Goal: Task Accomplishment & Management: Complete application form

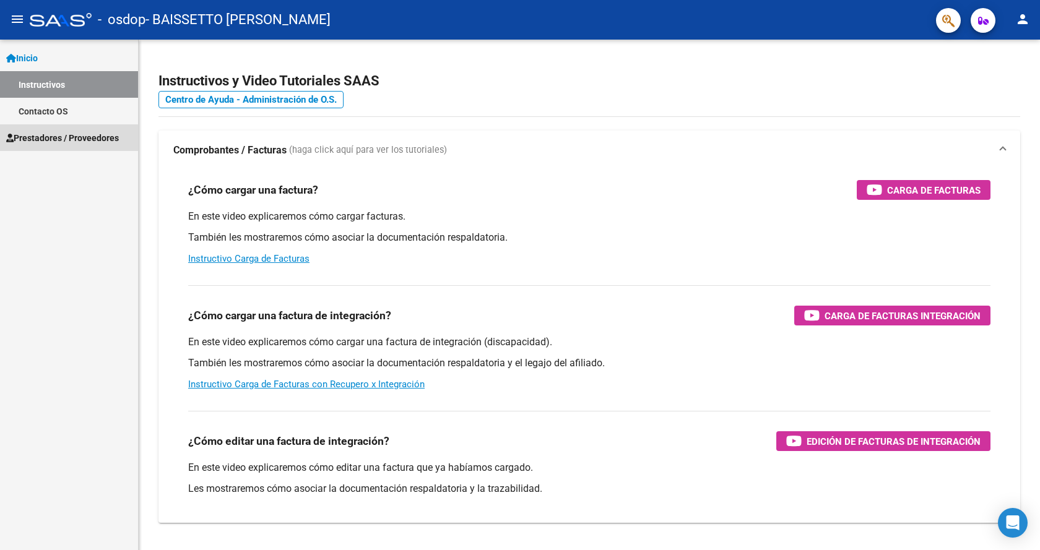
click at [50, 137] on span "Prestadores / Proveedores" at bounding box center [62, 138] width 113 height 14
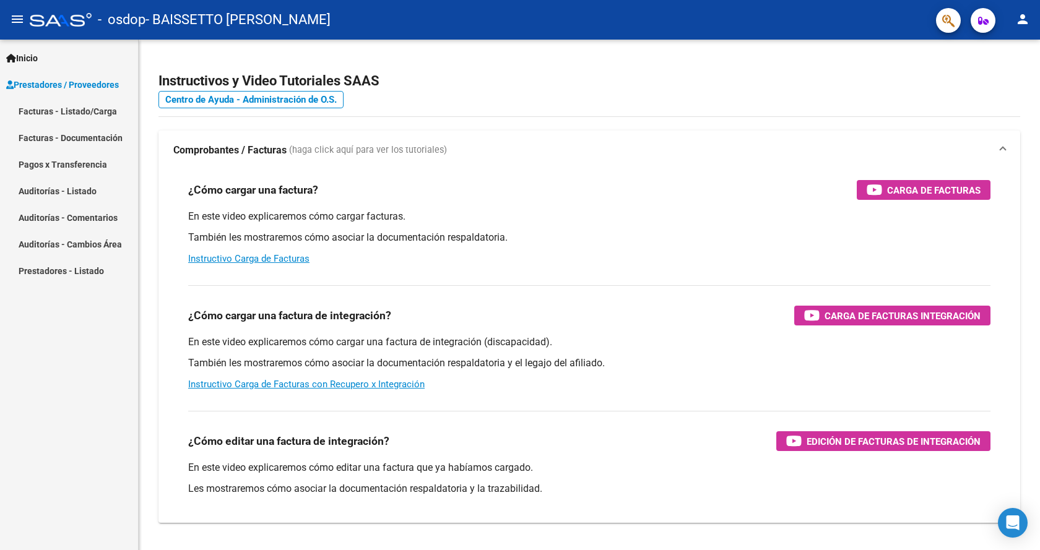
click at [80, 111] on link "Facturas - Listado/Carga" at bounding box center [69, 111] width 138 height 27
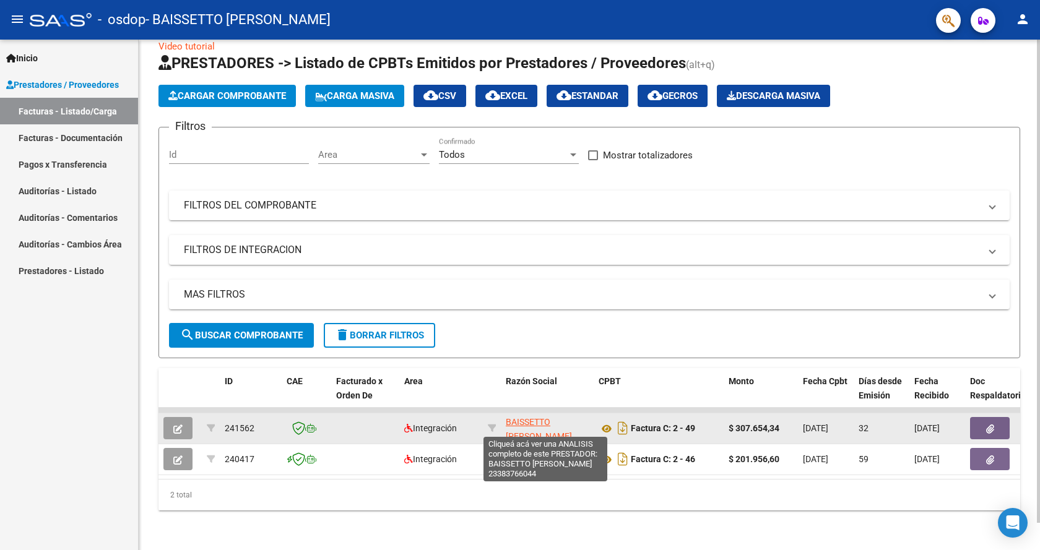
click at [524, 417] on span "BAISSETTO [PERSON_NAME]" at bounding box center [539, 429] width 66 height 24
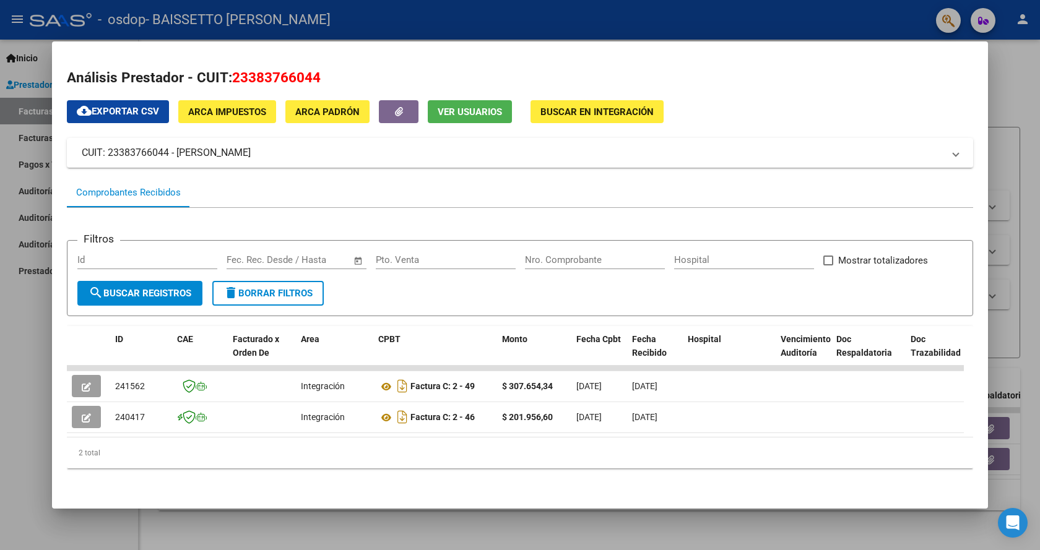
click at [1014, 88] on div at bounding box center [520, 275] width 1040 height 550
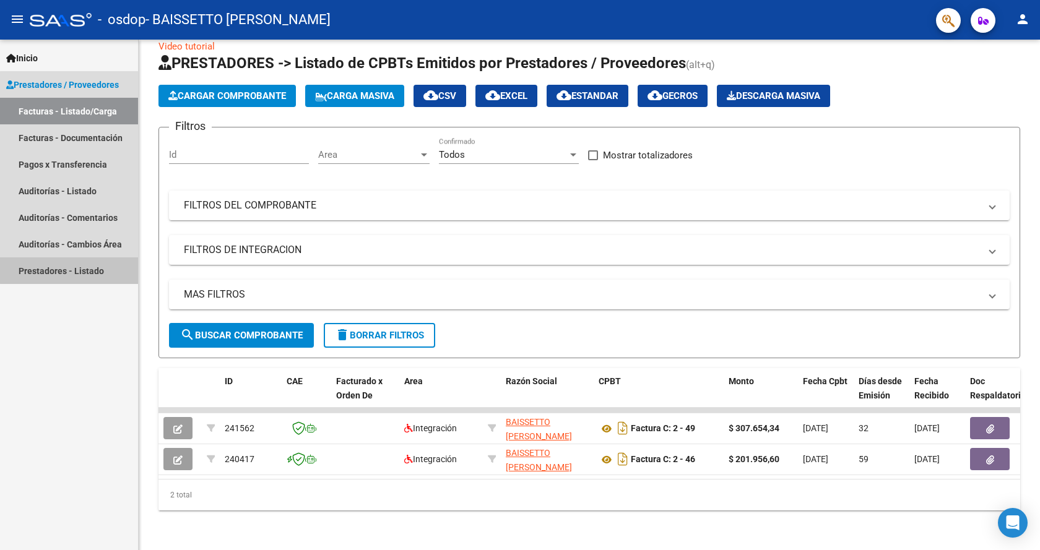
click at [106, 268] on link "Prestadores - Listado" at bounding box center [69, 270] width 138 height 27
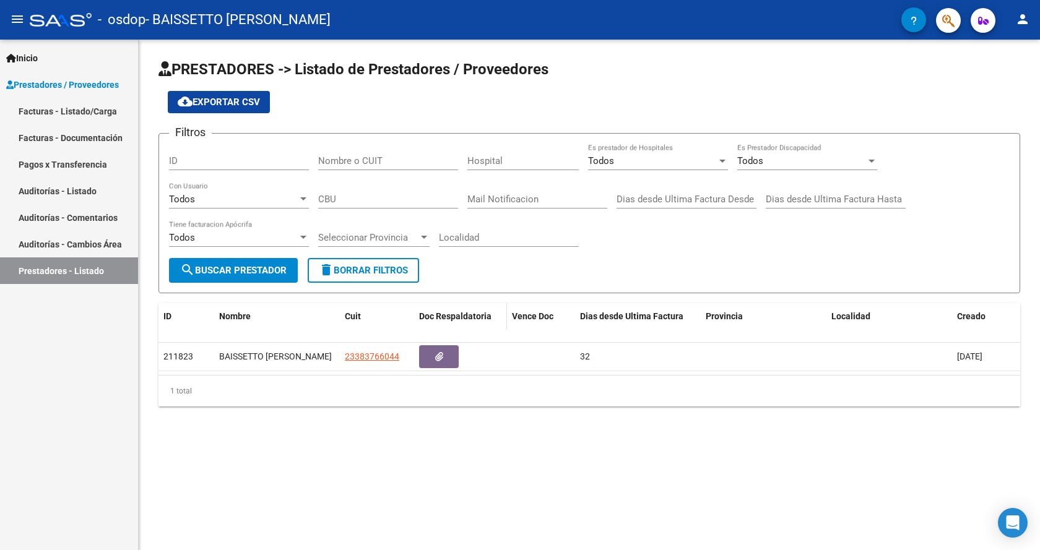
click at [416, 323] on datatable-header-cell "Doc Respaldatoria" at bounding box center [460, 316] width 93 height 27
click at [433, 318] on span "Doc Respaldatoria" at bounding box center [455, 316] width 72 height 10
click at [78, 110] on link "Facturas - Listado/Carga" at bounding box center [69, 111] width 138 height 27
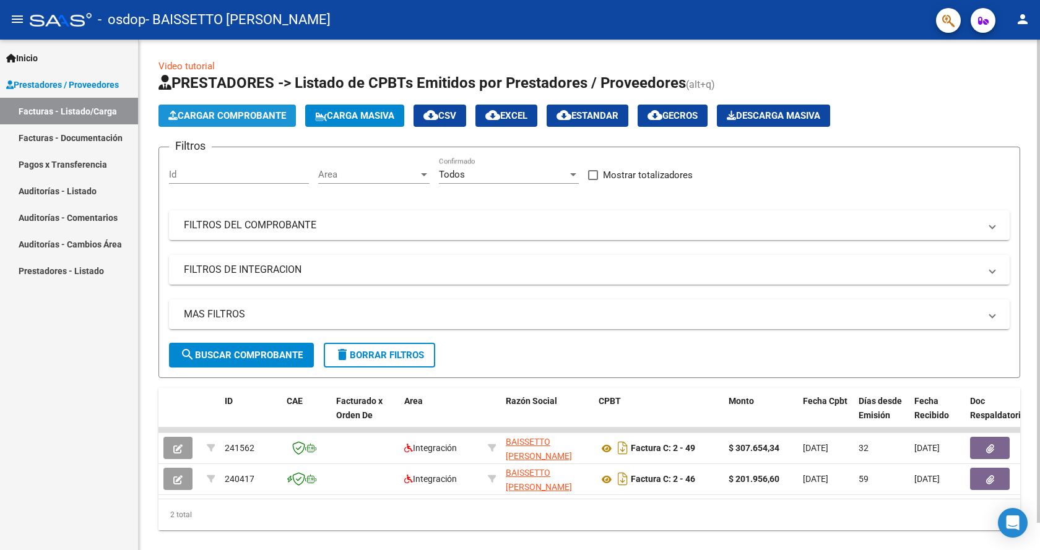
click at [233, 116] on span "Cargar Comprobante" at bounding box center [227, 115] width 118 height 11
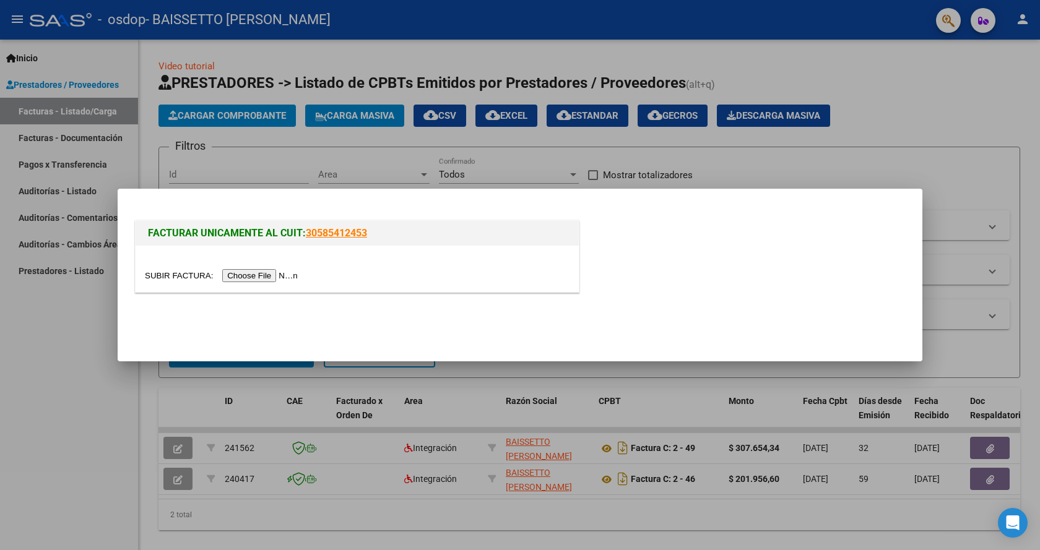
click at [280, 274] on input "file" at bounding box center [223, 275] width 157 height 13
click at [266, 274] on input "file" at bounding box center [223, 275] width 157 height 13
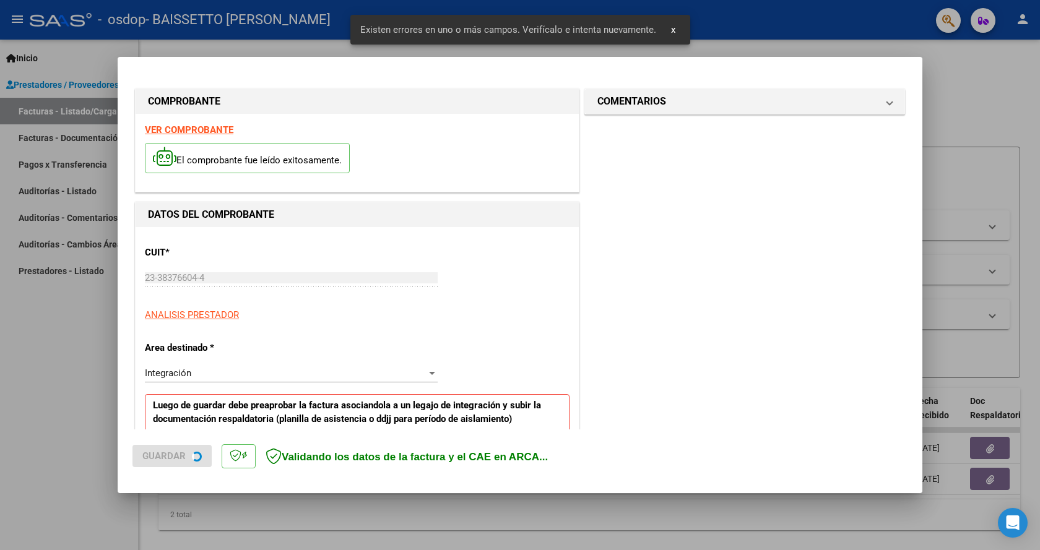
scroll to position [229, 0]
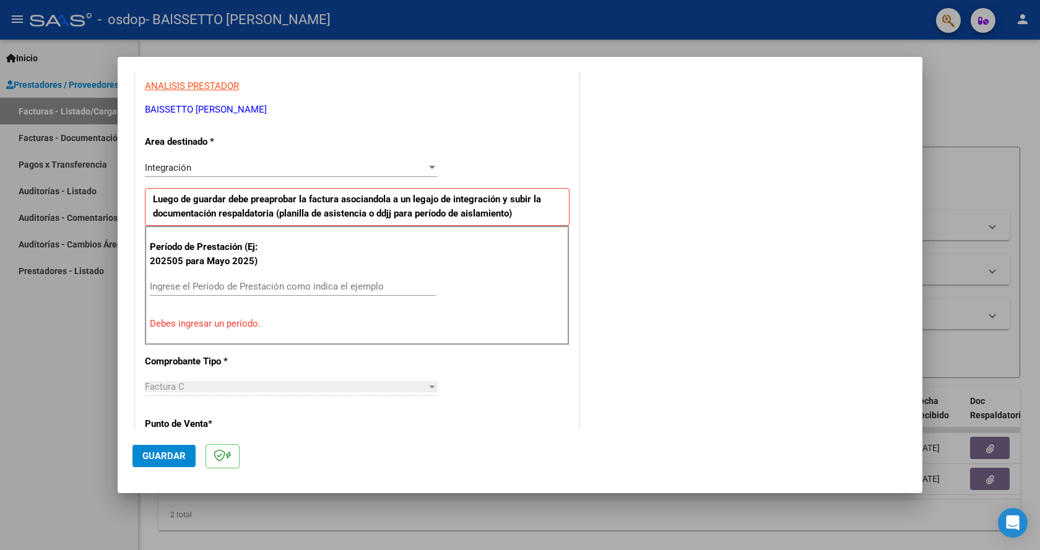
click at [207, 286] on input "Ingrese el Período de Prestación como indica el ejemplo" at bounding box center [293, 286] width 286 height 11
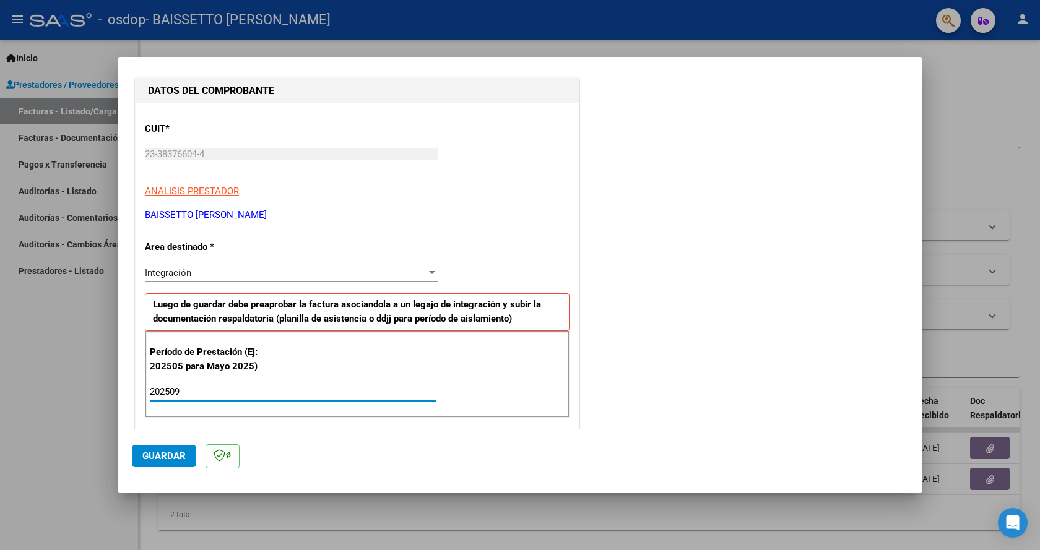
scroll to position [495, 0]
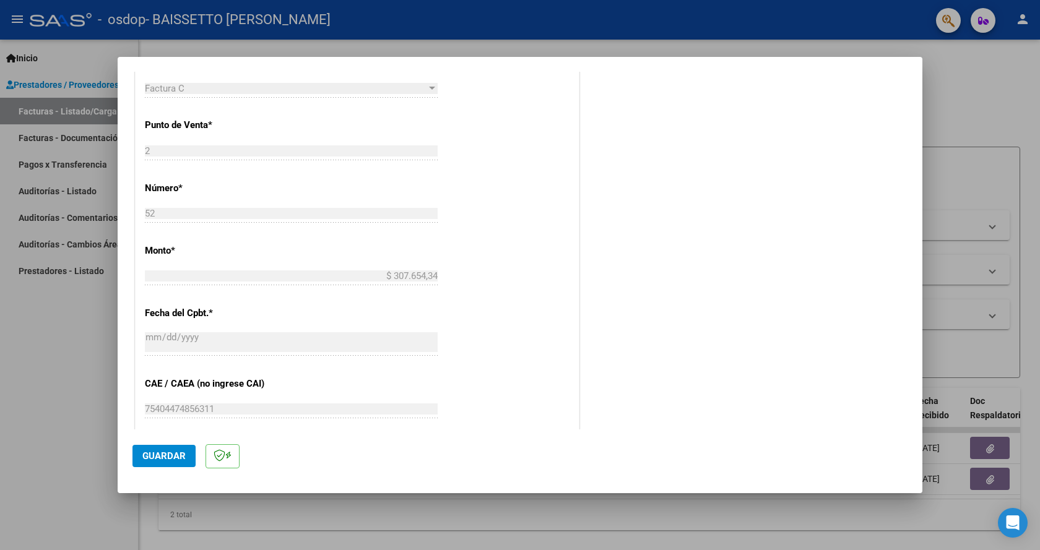
type input "202509"
click at [169, 449] on button "Guardar" at bounding box center [163, 456] width 63 height 22
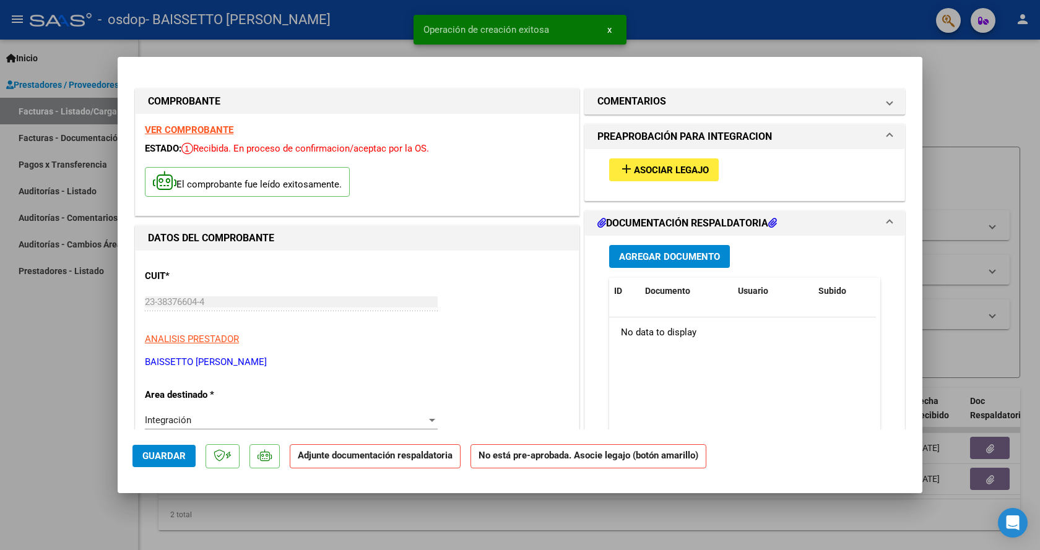
click at [634, 171] on span "Asociar Legajo" at bounding box center [671, 170] width 75 height 11
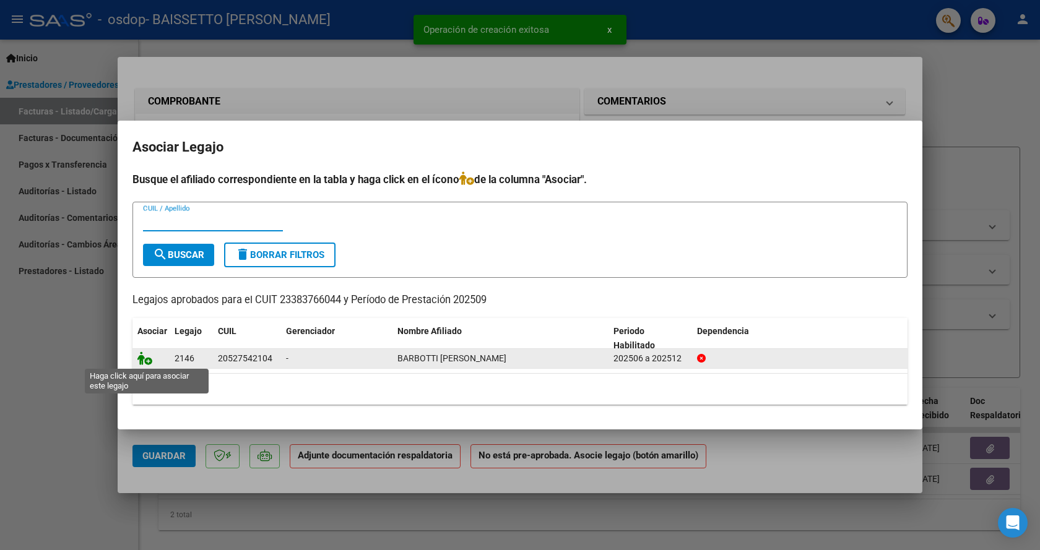
click at [141, 360] on icon at bounding box center [144, 359] width 15 height 14
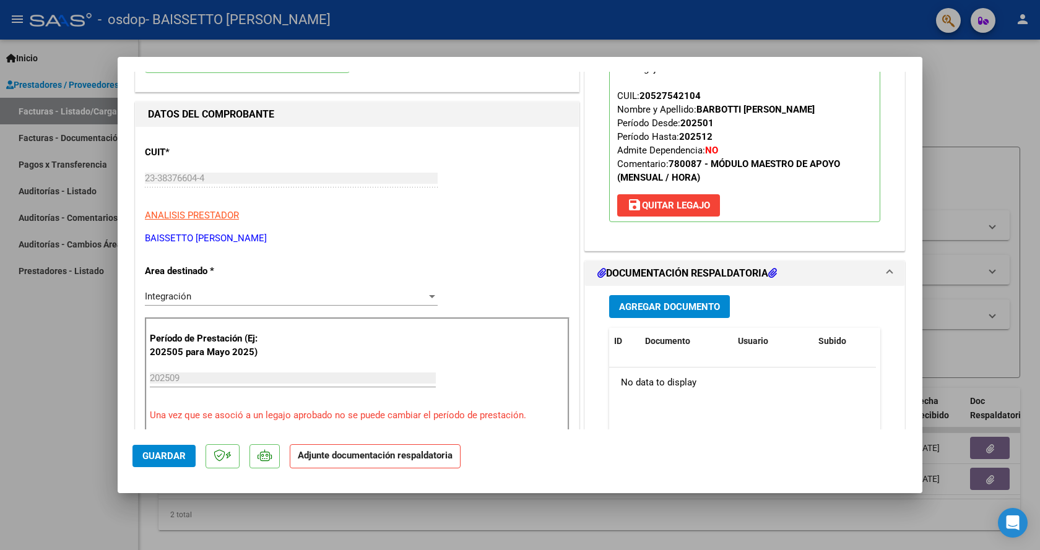
scroll to position [186, 0]
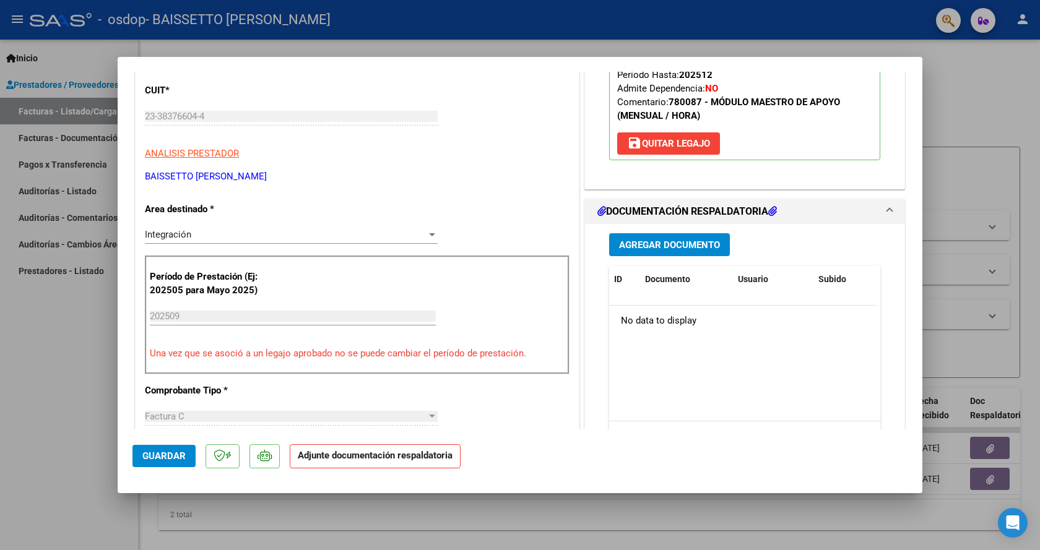
click at [636, 247] on span "Agregar Documento" at bounding box center [669, 245] width 101 height 11
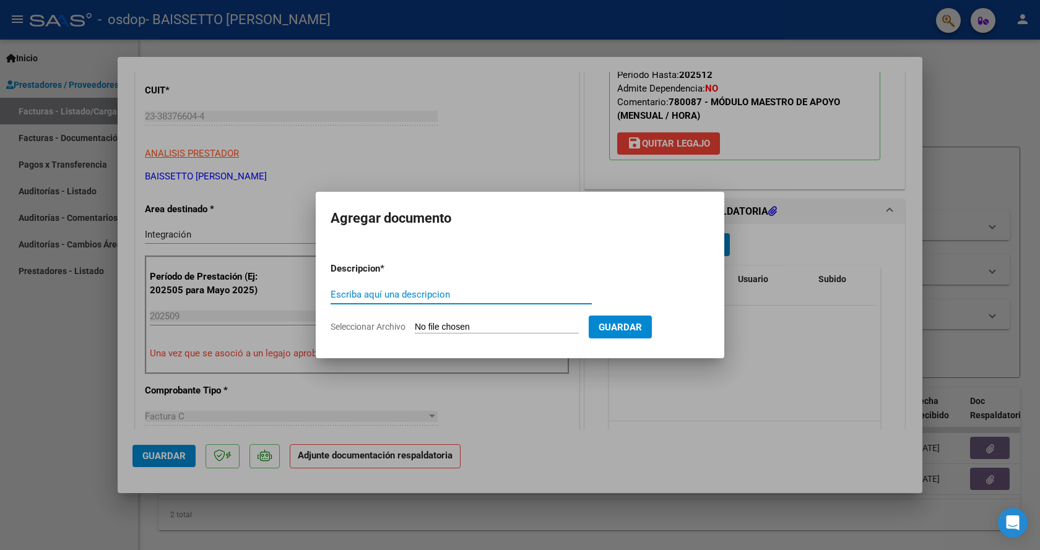
click at [471, 296] on input "Escriba aquí una descripcion" at bounding box center [461, 294] width 261 height 11
click at [470, 327] on input "Seleccionar Archivo" at bounding box center [497, 328] width 164 height 12
type input "C:\fakepath\ASISTENCIA SEPTIEMBRE BARBOTTI.pdf"
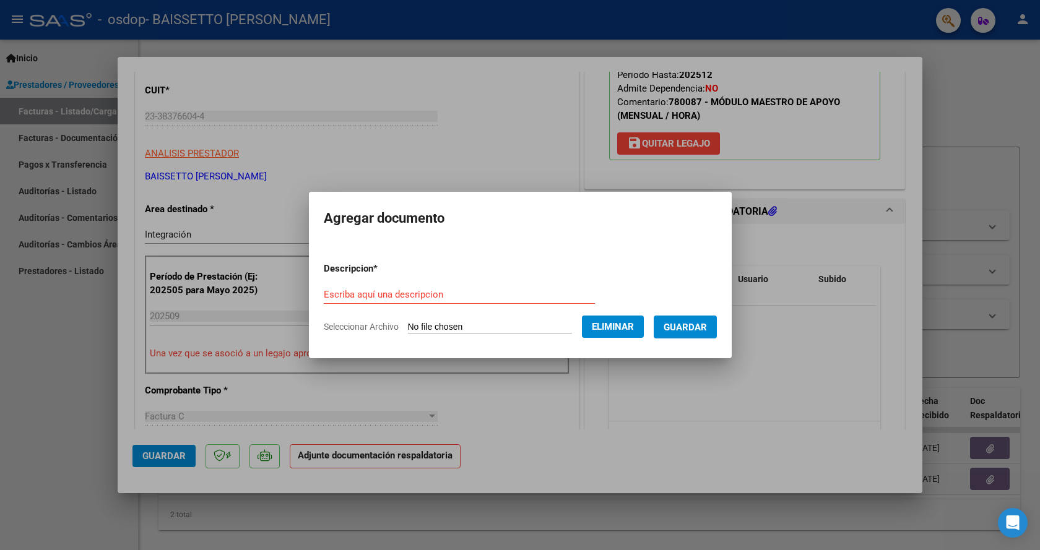
click at [685, 330] on span "Guardar" at bounding box center [685, 327] width 43 height 11
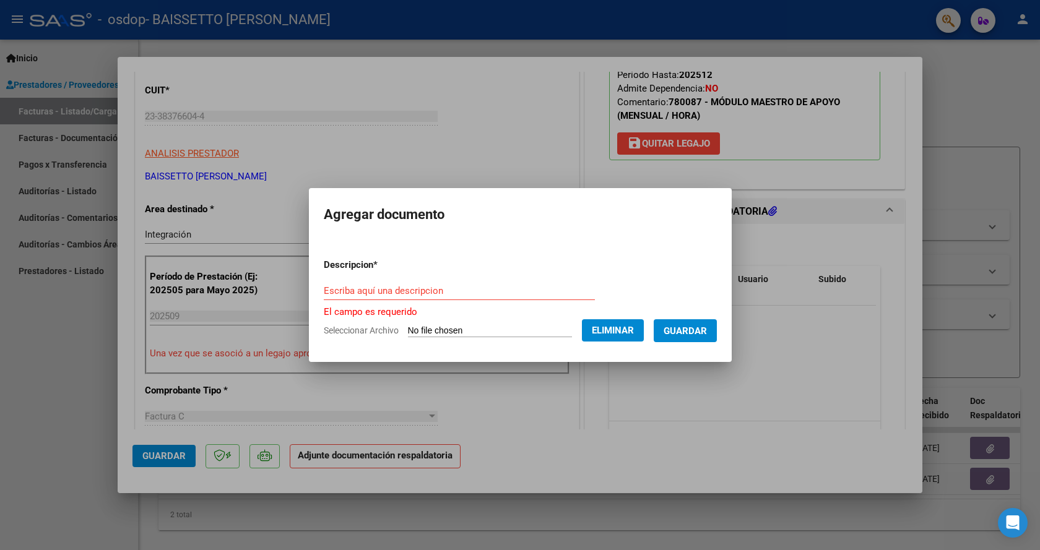
click at [422, 299] on div "Escriba aquí una descripcion" at bounding box center [459, 291] width 271 height 19
click at [423, 290] on input "Escriba aquí una descripcion" at bounding box center [459, 290] width 271 height 11
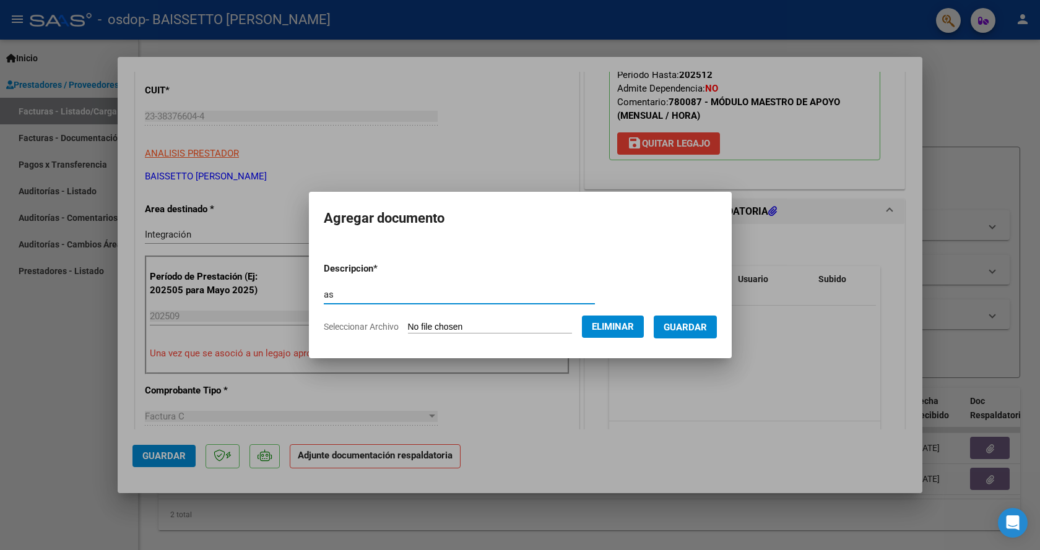
type input "a"
type input "ASISTENCIA"
click at [707, 326] on span "Guardar" at bounding box center [685, 327] width 43 height 11
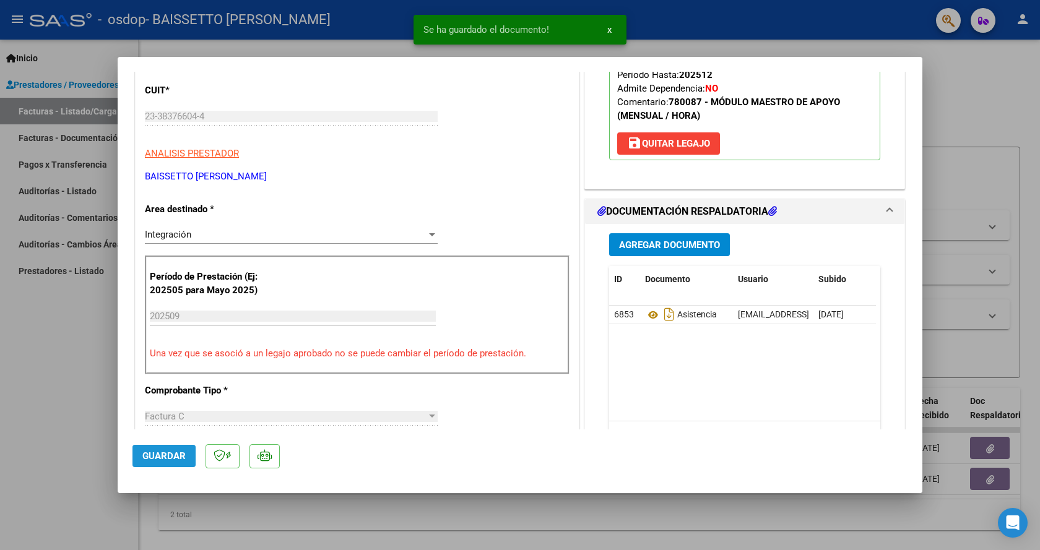
click at [173, 452] on span "Guardar" at bounding box center [163, 456] width 43 height 11
